Goal: Information Seeking & Learning: Learn about a topic

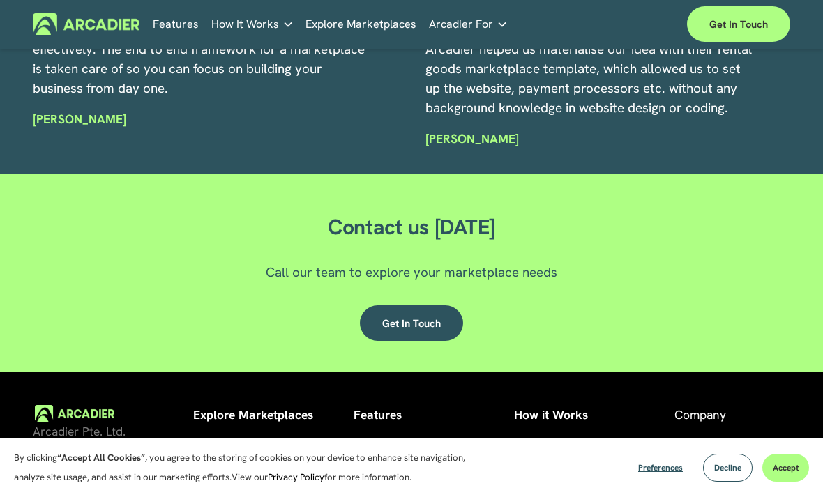
scroll to position [3258, 0]
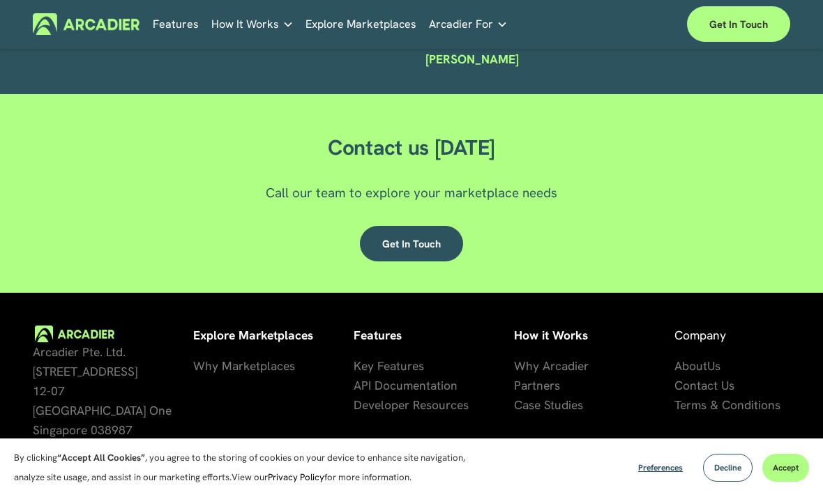
click at [400, 374] on span "Key Features" at bounding box center [389, 366] width 70 height 15
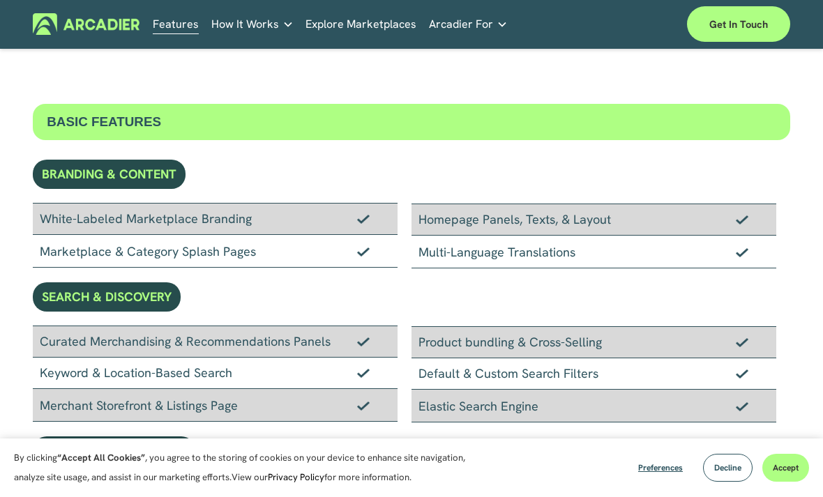
click at [0, 0] on p "Intuitive marketplaces tailored to your business needs." at bounding box center [0, 0] width 0 height 0
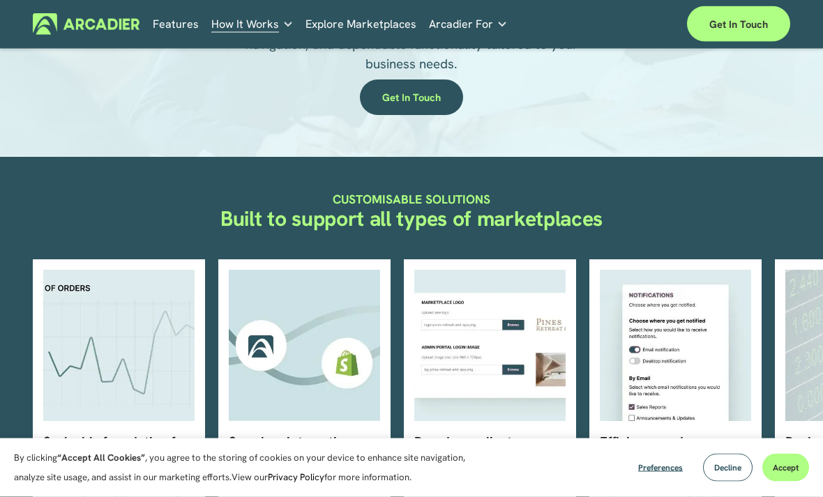
scroll to position [198, 0]
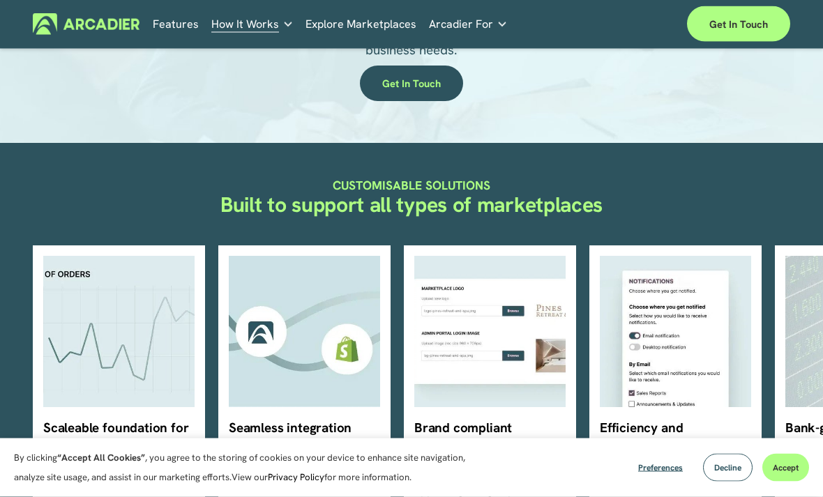
click at [414, 91] on link "Get in touch" at bounding box center [411, 84] width 103 height 36
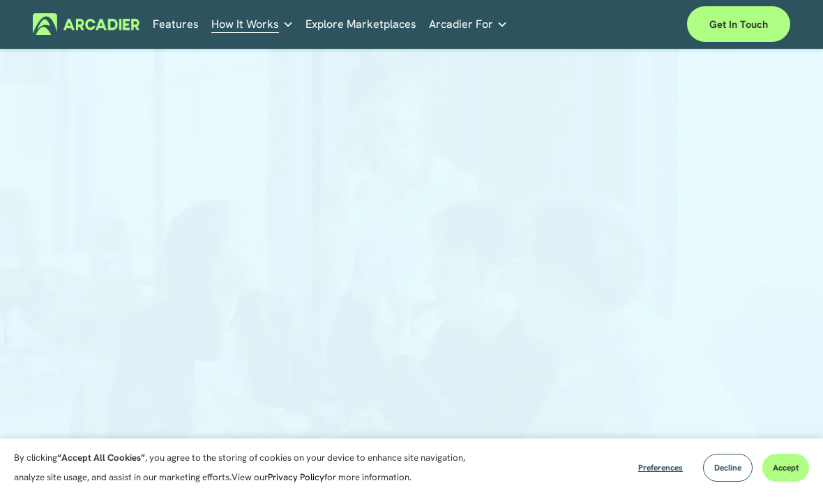
click at [474, 24] on span "Arcadier For" at bounding box center [461, 25] width 64 height 20
click at [483, 28] on span "Arcadier For" at bounding box center [461, 25] width 64 height 20
click at [483, 33] on span "Arcadier For" at bounding box center [461, 25] width 64 height 20
click at [480, 27] on span "Arcadier For" at bounding box center [461, 25] width 64 height 20
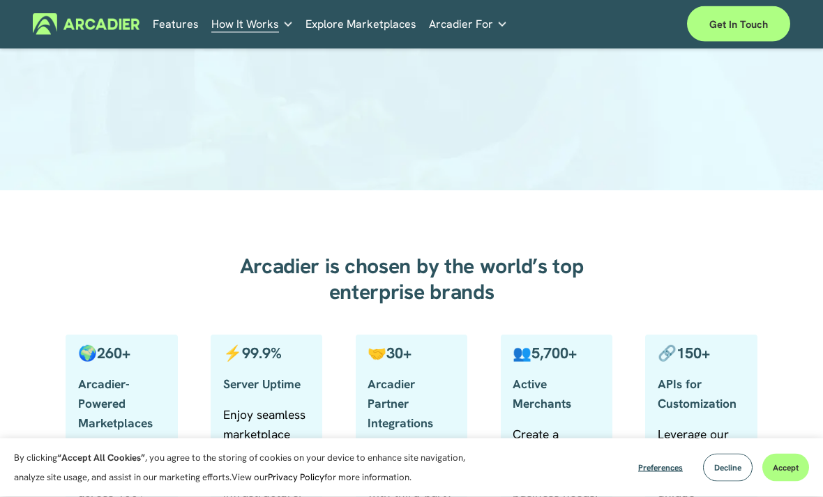
scroll to position [311, 0]
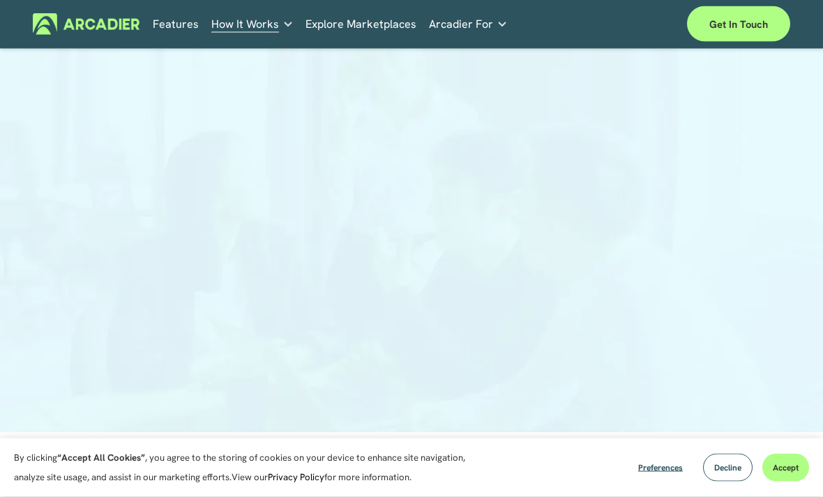
scroll to position [0, 0]
